Goal: Task Accomplishment & Management: Manage account settings

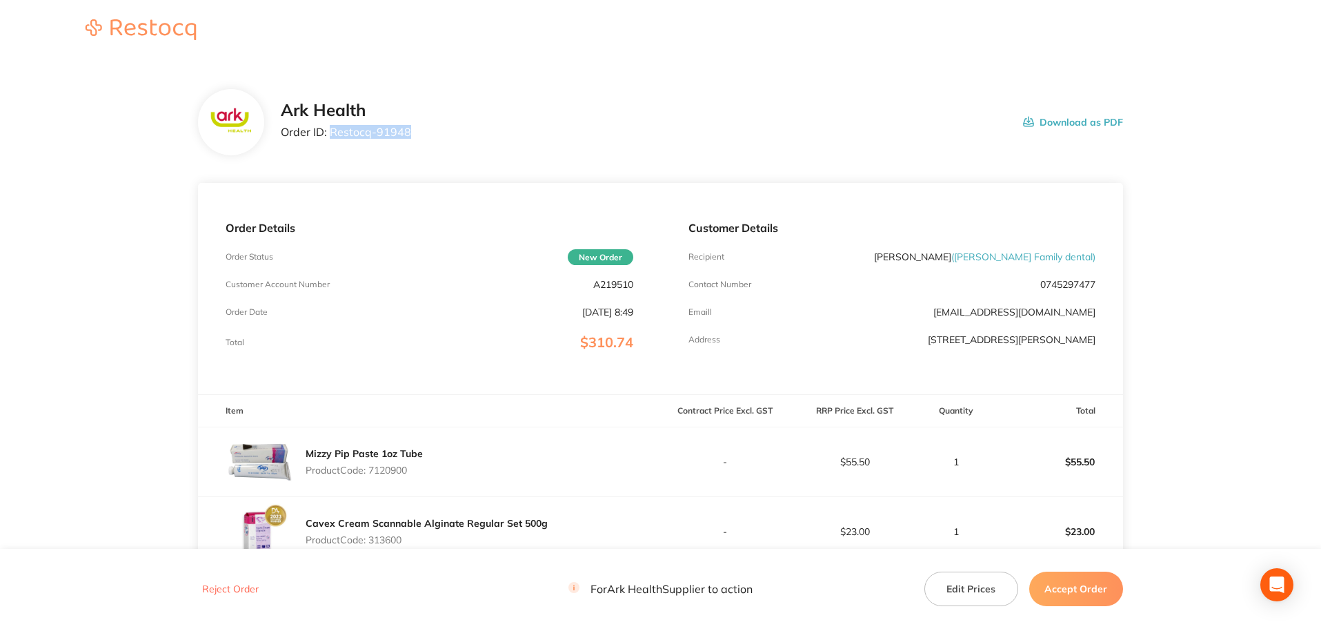
drag, startPoint x: 417, startPoint y: 135, endPoint x: 332, endPoint y: 134, distance: 85.6
click at [332, 134] on div "Ark Health Order ID: Restocq- 91948 Download as PDF" at bounding box center [702, 122] width 842 height 43
copy p "Restocq- 91948"
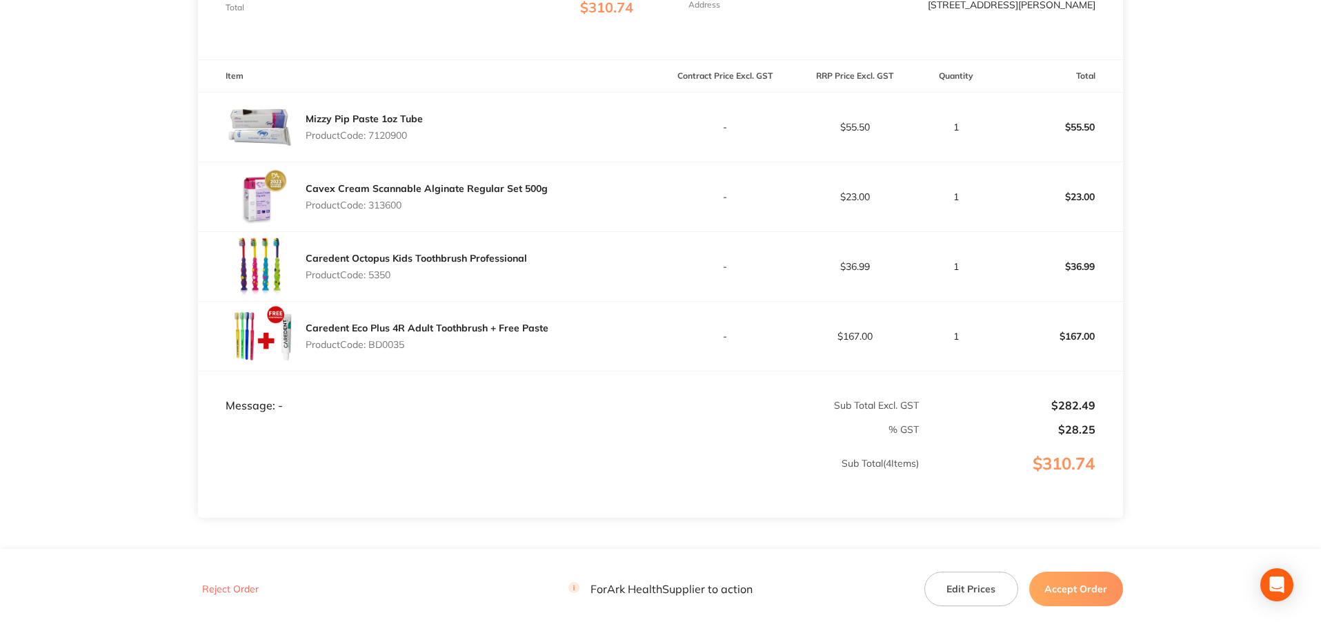
scroll to position [345, 0]
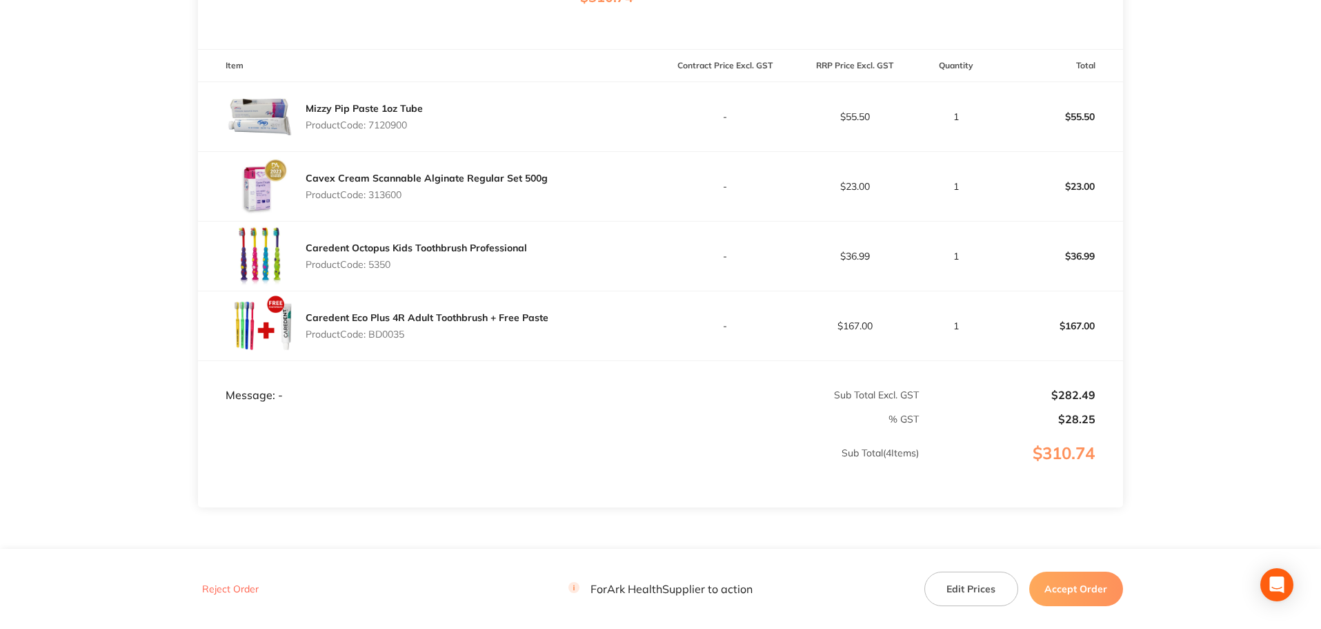
click at [1081, 584] on button "Accept Order" at bounding box center [1076, 588] width 94 height 34
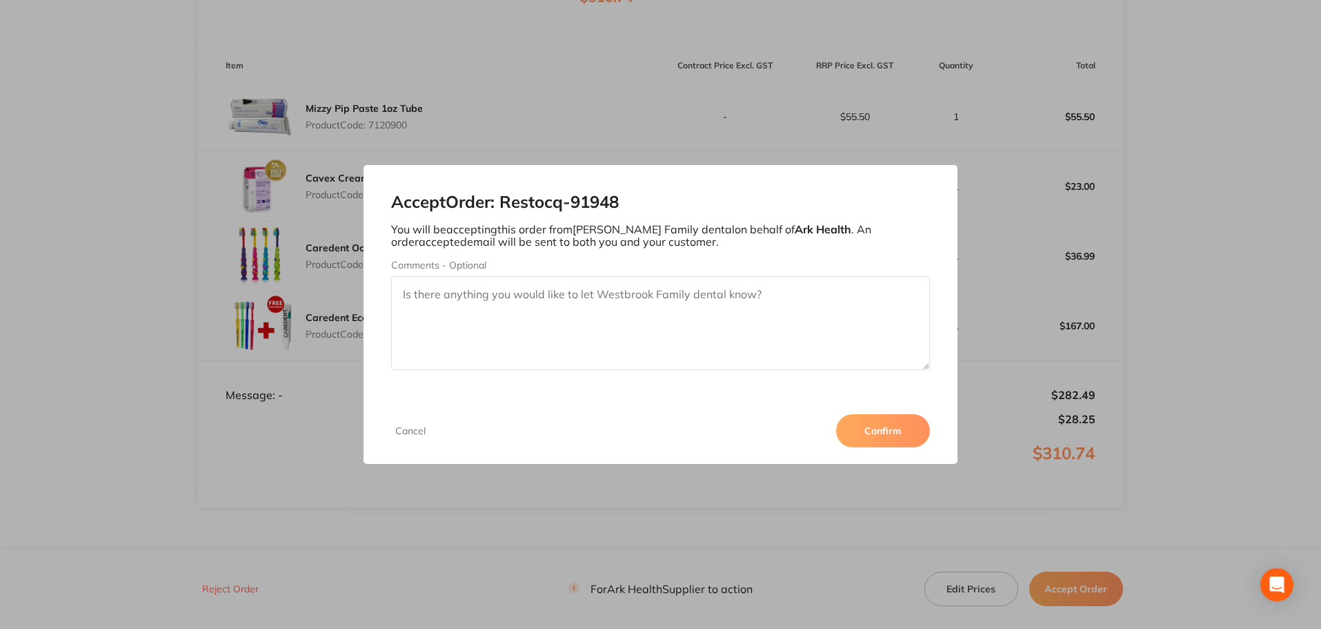
click at [896, 435] on button "Confirm" at bounding box center [883, 430] width 94 height 33
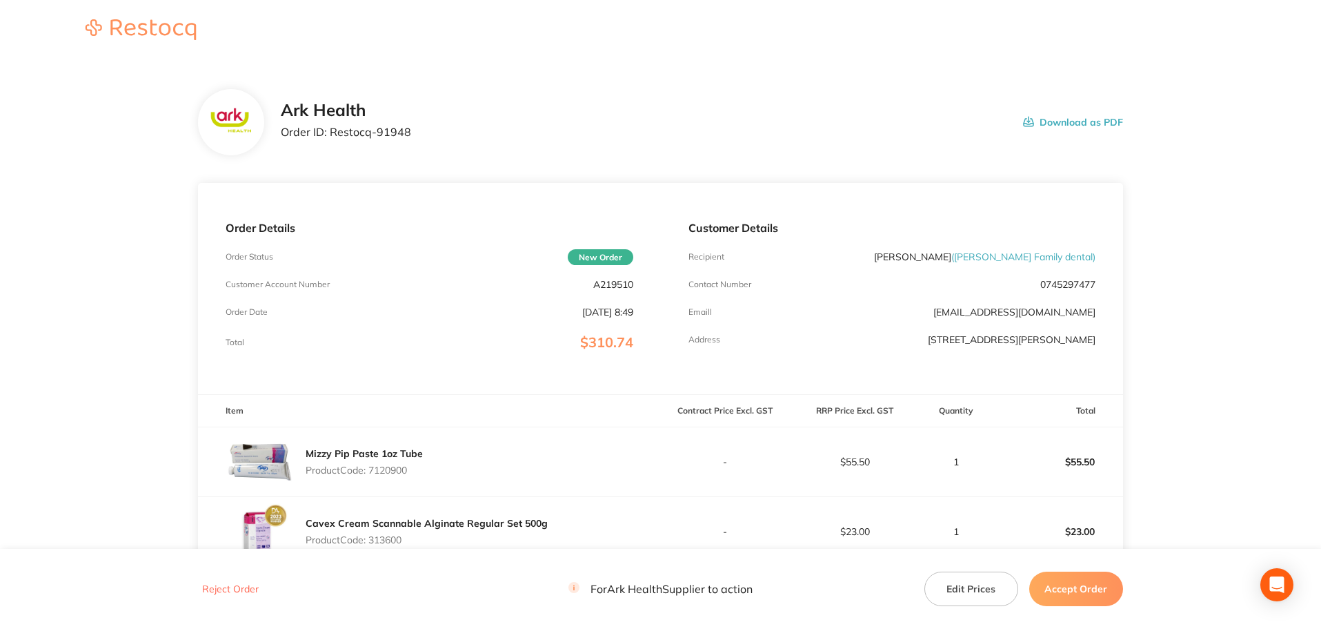
click at [1071, 589] on button "Accept Order" at bounding box center [1076, 588] width 94 height 34
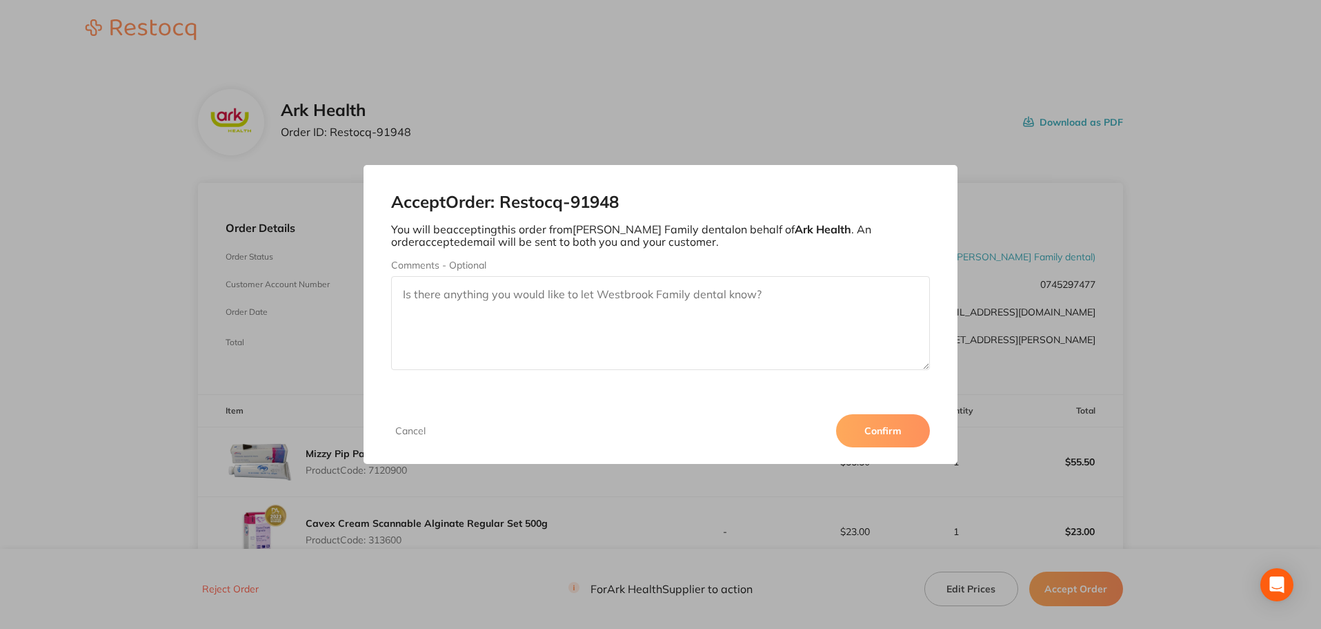
click at [882, 428] on button "Confirm" at bounding box center [883, 430] width 94 height 33
